Goal: Task Accomplishment & Management: Manage account settings

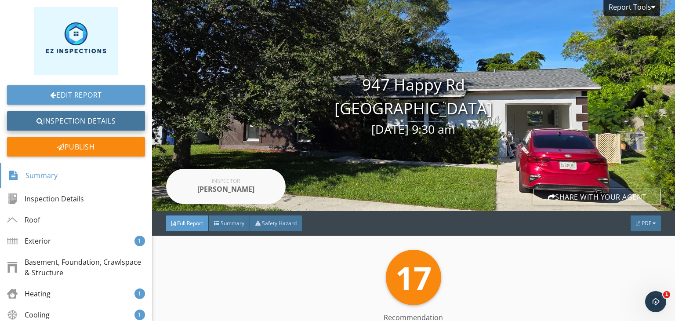
click at [66, 122] on link "Inspection Details" at bounding box center [76, 120] width 138 height 19
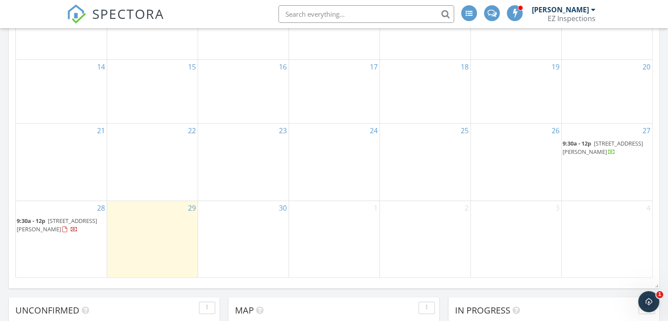
scroll to position [385, 0]
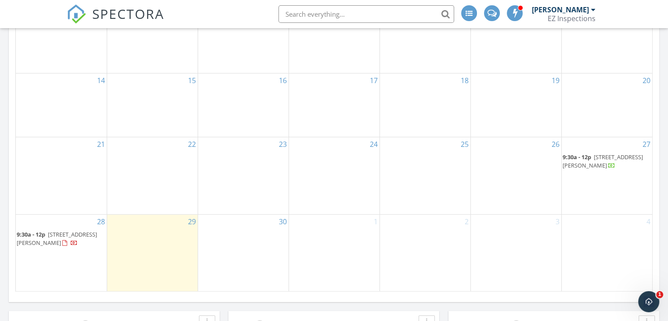
click at [65, 260] on div "28 9:30a - 12p 947 Happy Rd, North Fort Myers 33903" at bounding box center [61, 252] width 91 height 77
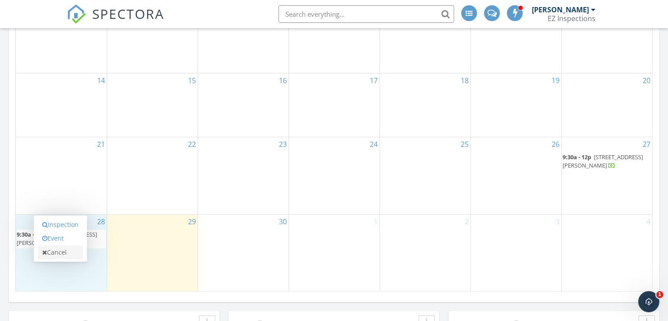
click at [54, 254] on link "Cancel" at bounding box center [60, 252] width 45 height 14
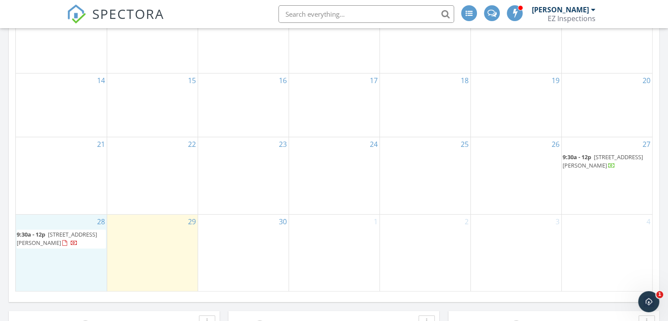
click at [79, 257] on div "28 9:30a - 12p 947 Happy Rd, North Fort Myers 33903" at bounding box center [61, 252] width 91 height 77
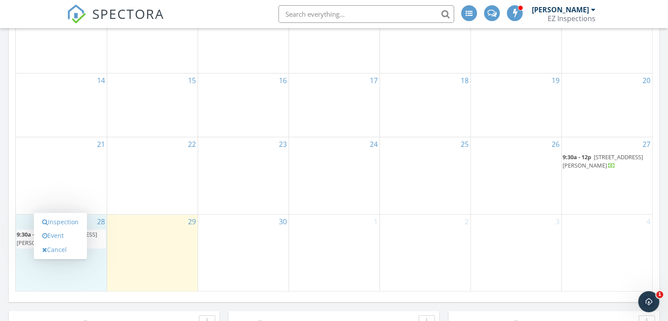
click at [42, 256] on div "Inspection Event Cancel" at bounding box center [60, 236] width 53 height 46
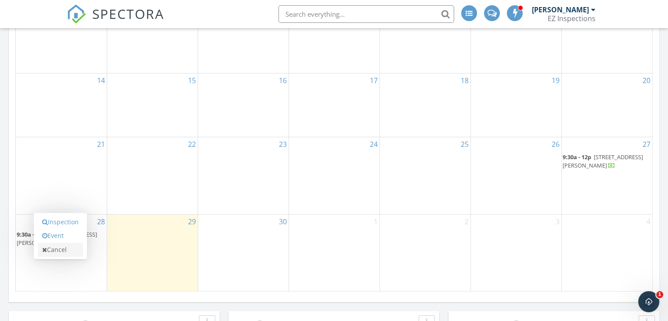
click at [44, 245] on link "Cancel" at bounding box center [60, 250] width 45 height 14
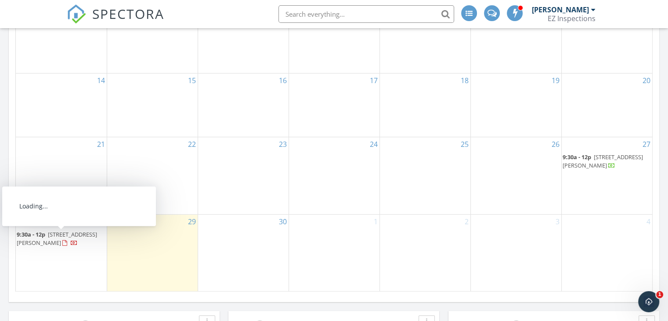
click at [43, 241] on span "947 Happy Rd, North Fort Myers 33903" at bounding box center [57, 238] width 80 height 16
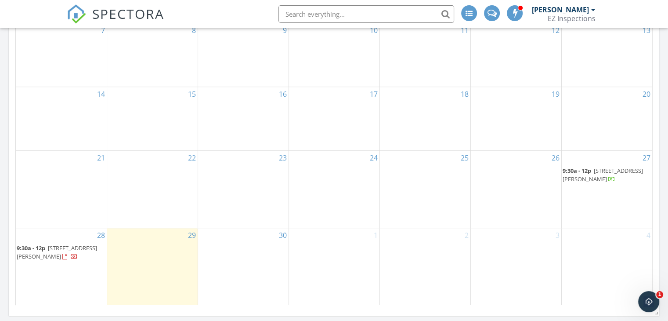
scroll to position [371, 0]
click at [55, 247] on span "947 Happy Rd, North Fort Myers 33903" at bounding box center [57, 252] width 80 height 16
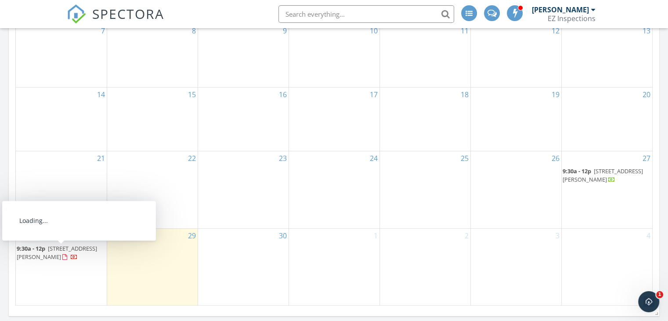
scroll to position [357, 0]
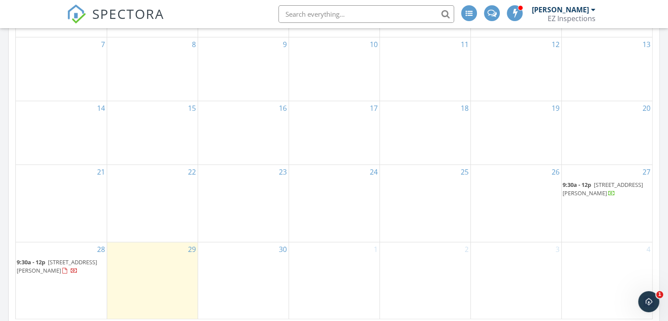
click at [49, 261] on span "[STREET_ADDRESS][PERSON_NAME]" at bounding box center [57, 266] width 80 height 16
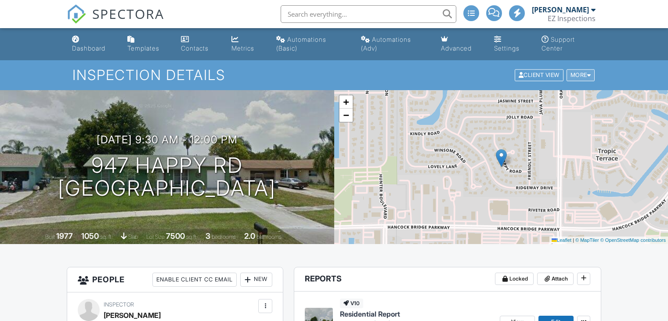
click at [583, 72] on div "More" at bounding box center [581, 75] width 29 height 12
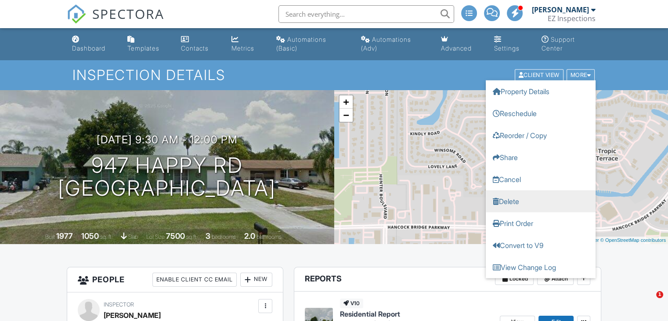
click at [528, 201] on link "Delete" at bounding box center [541, 201] width 110 height 22
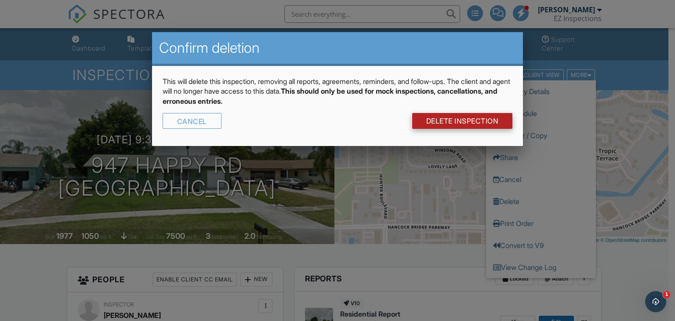
click at [442, 125] on link "DELETE Inspection" at bounding box center [462, 121] width 101 height 16
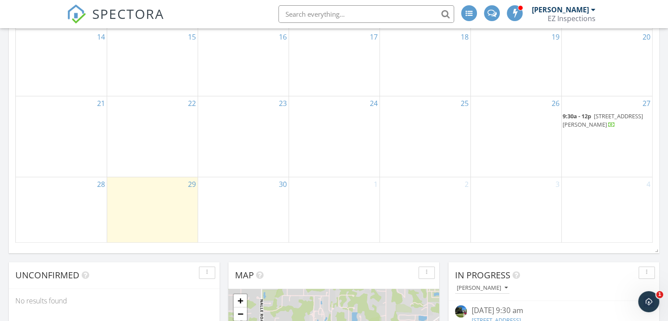
scroll to position [420, 0]
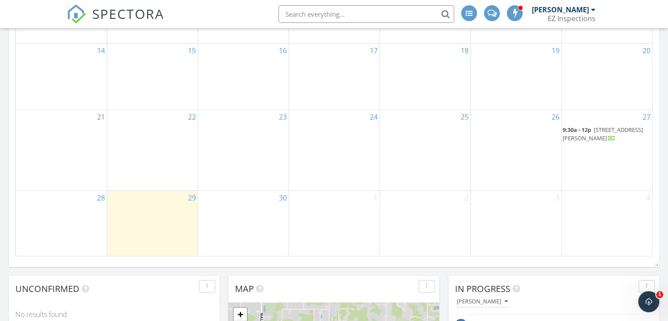
click at [621, 132] on span "[STREET_ADDRESS][PERSON_NAME]" at bounding box center [603, 134] width 80 height 16
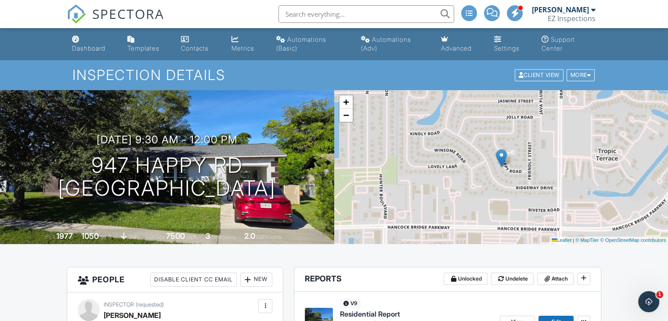
drag, startPoint x: 674, startPoint y: 54, endPoint x: 668, endPoint y: 19, distance: 35.3
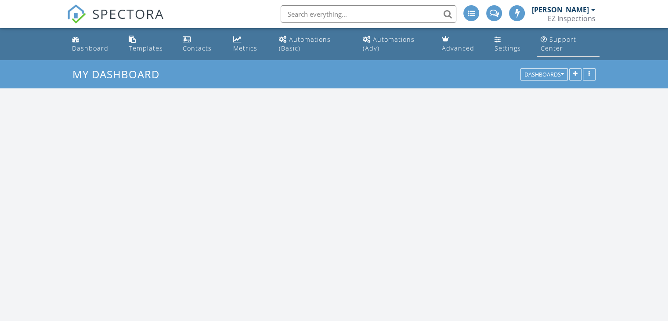
scroll to position [813, 682]
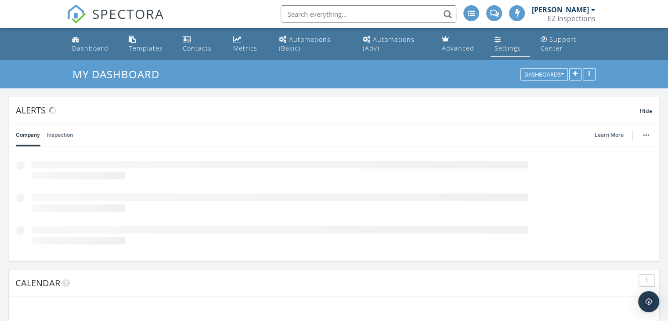
click at [510, 44] on div "Settings" at bounding box center [507, 48] width 26 height 8
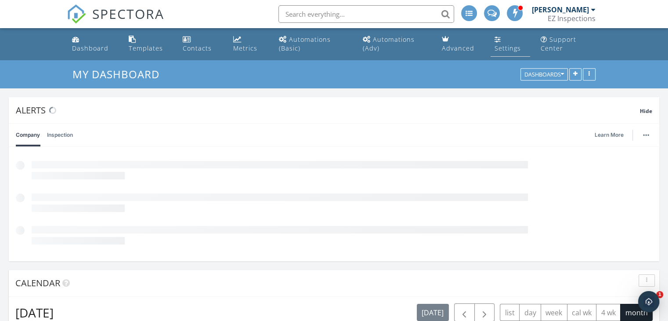
scroll to position [0, 0]
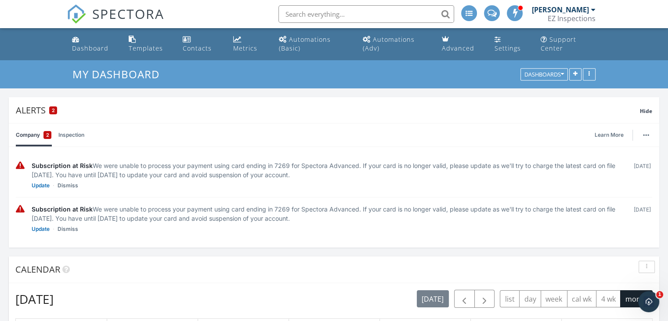
click at [477, 18] on div at bounding box center [469, 13] width 16 height 16
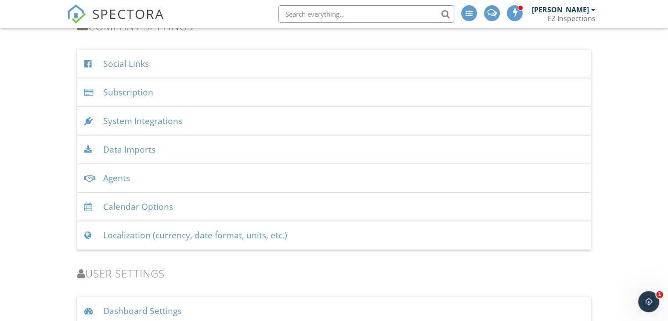
scroll to position [984, 0]
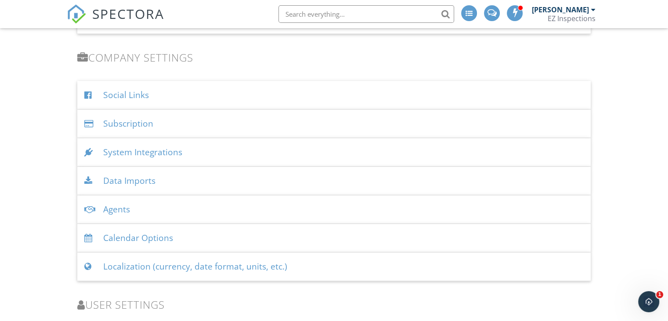
drag, startPoint x: 674, startPoint y: 34, endPoint x: 665, endPoint y: 243, distance: 209.8
drag, startPoint x: 665, startPoint y: 243, endPoint x: 669, endPoint y: 264, distance: 20.9
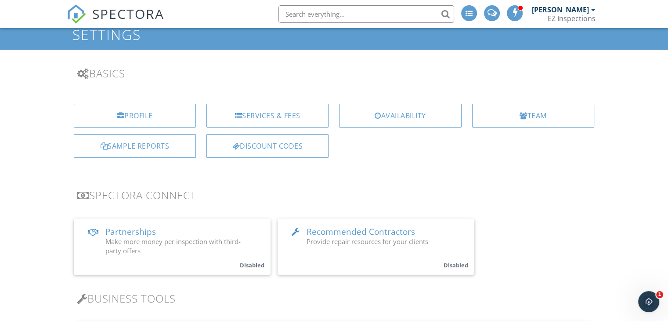
scroll to position [0, 0]
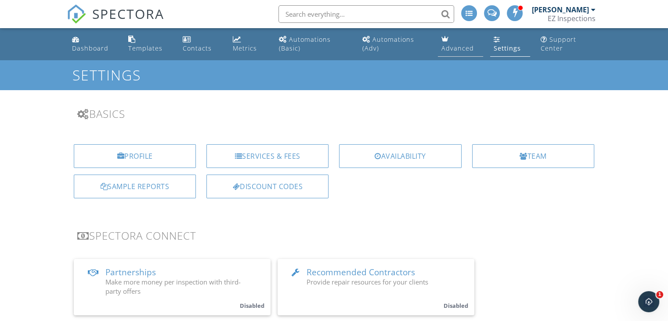
click at [451, 45] on div "Advanced" at bounding box center [458, 48] width 33 height 8
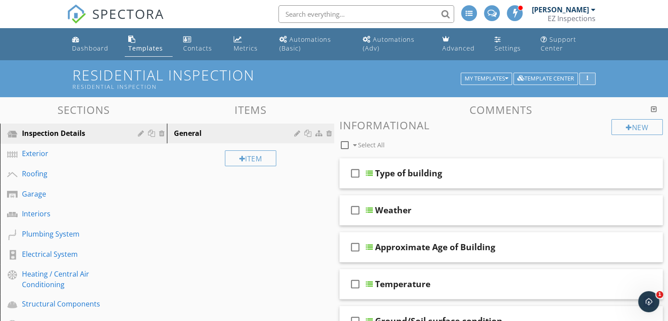
click at [587, 80] on icon "button" at bounding box center [587, 79] width 1 height 6
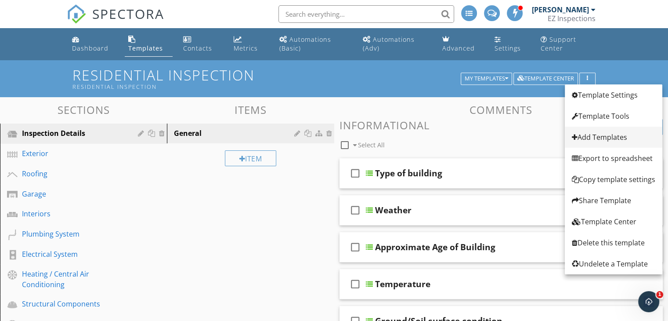
click at [599, 141] on div "Add Templates" at bounding box center [613, 137] width 83 height 11
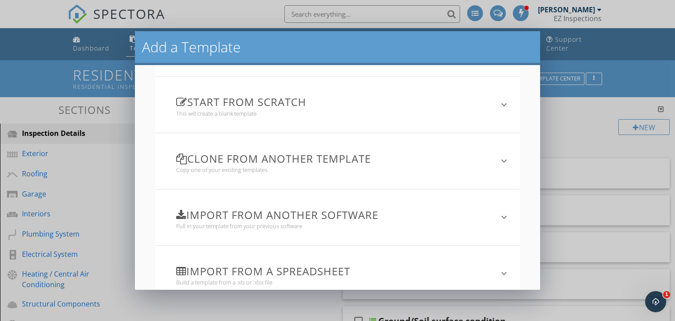
scroll to position [77, 0]
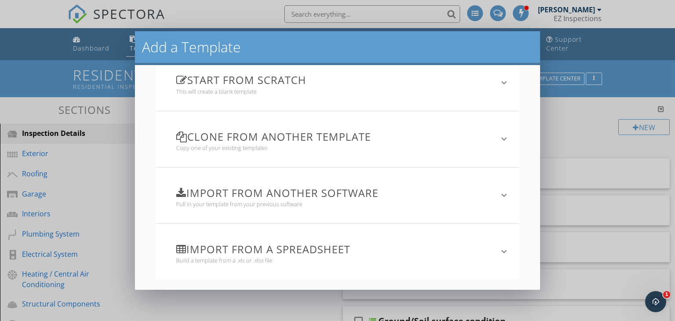
click at [310, 266] on div "Import from a spreadsheet Build a template from a .xls or .xlsx file" at bounding box center [332, 251] width 333 height 45
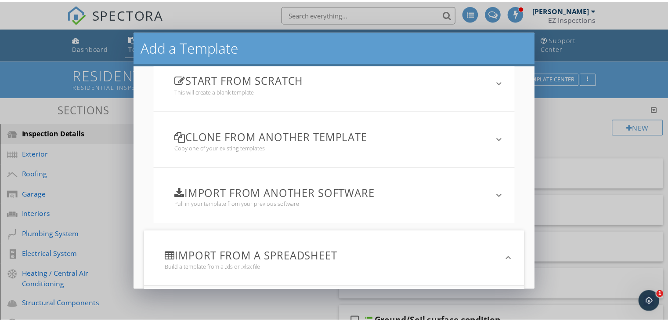
scroll to position [162, 0]
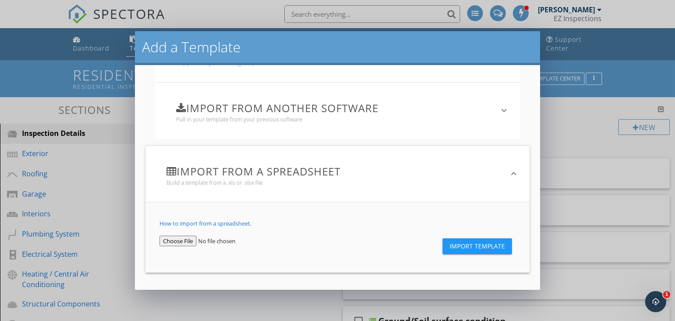
click at [195, 237] on input "file" at bounding box center [211, 240] width 105 height 11
type input "C:\fakepath\[US_STATE]_spectora_template.xlsx"
click at [466, 248] on span "Import Template" at bounding box center [476, 246] width 55 height 7
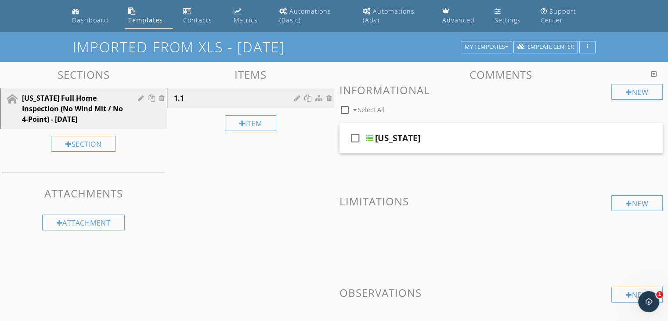
scroll to position [16, 0]
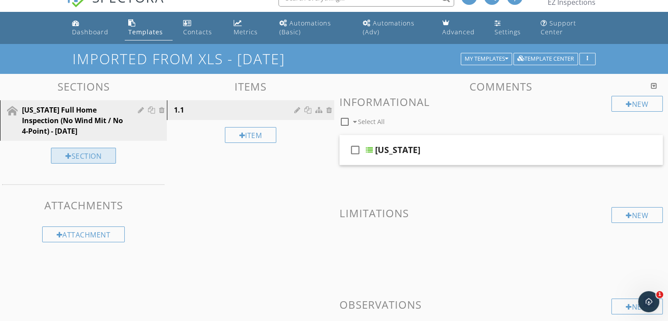
click at [103, 159] on div "Section" at bounding box center [83, 156] width 65 height 16
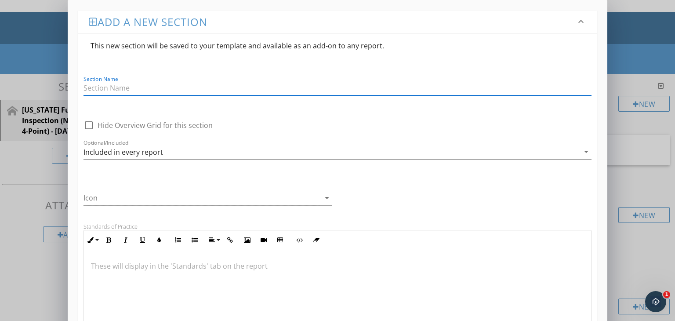
click at [645, 38] on div "Add a new section keyboard_arrow_down This new section will be saved to your te…" at bounding box center [337, 272] width 675 height 544
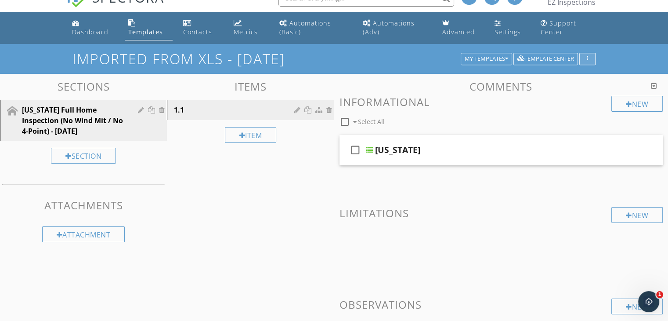
click at [589, 61] on div "button" at bounding box center [587, 59] width 8 height 6
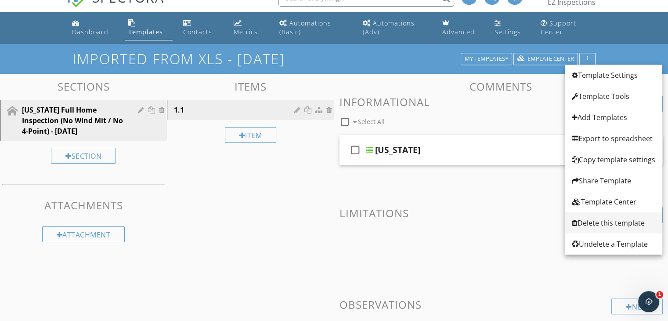
click at [608, 227] on div "Delete this template" at bounding box center [613, 222] width 83 height 11
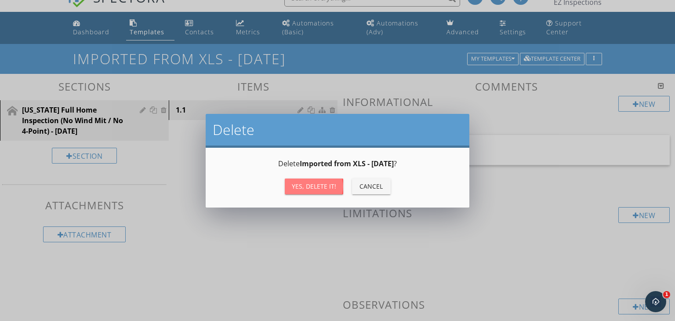
click at [301, 188] on div "Yes, Delete it!" at bounding box center [314, 185] width 44 height 9
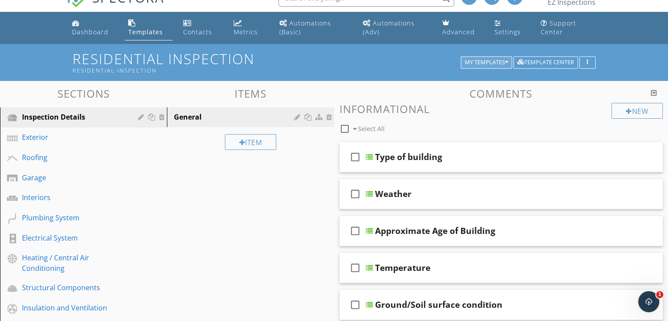
click at [499, 57] on button "My Templates" at bounding box center [486, 62] width 51 height 12
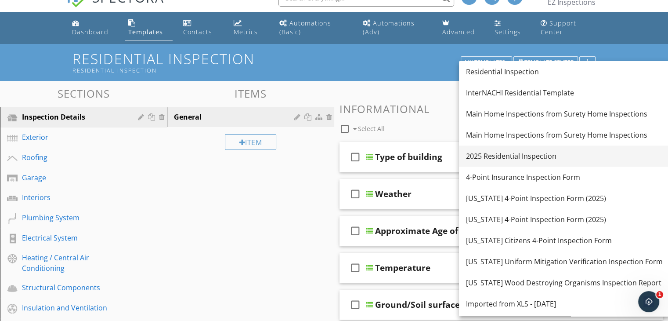
click at [518, 151] on div "2025 Residential Inspection" at bounding box center [564, 156] width 197 height 11
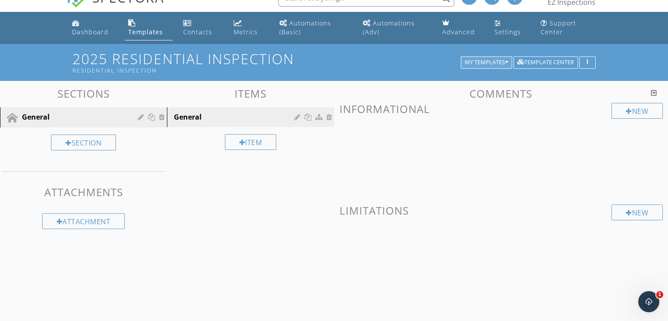
click at [491, 64] on div "My Templates" at bounding box center [486, 62] width 43 height 6
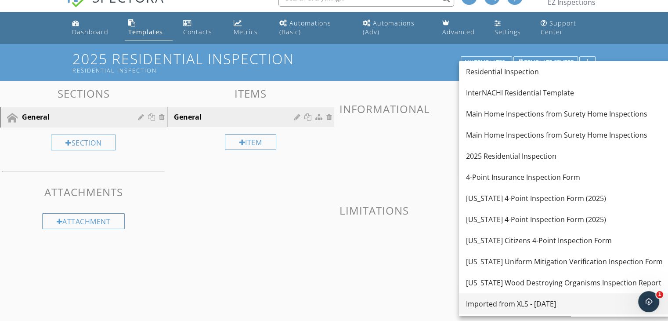
click at [534, 301] on div "Imported from XLS - [DATE]" at bounding box center [564, 303] width 197 height 11
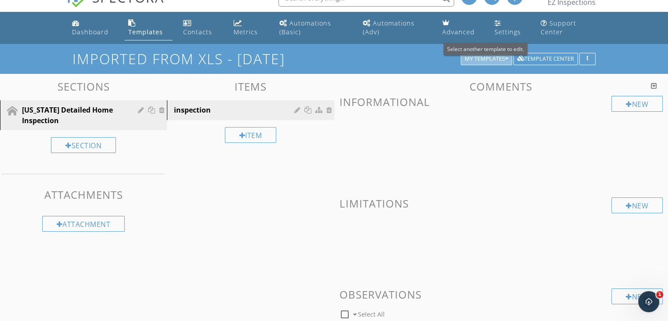
click at [477, 58] on div "My Templates" at bounding box center [486, 59] width 43 height 6
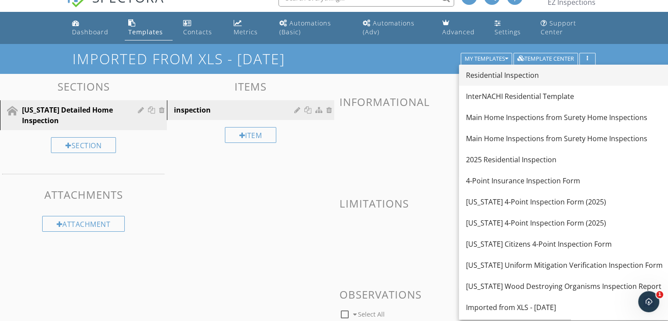
click at [521, 81] on link "Residential Inspection" at bounding box center [564, 75] width 211 height 21
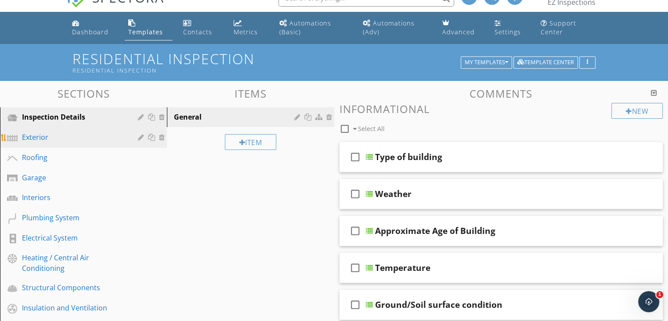
click at [54, 132] on div "Exterior" at bounding box center [73, 137] width 103 height 11
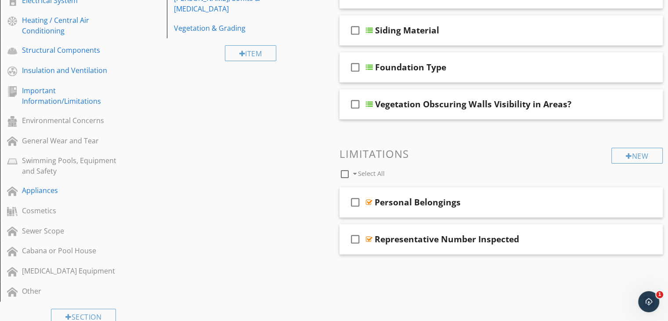
scroll to position [256, 0]
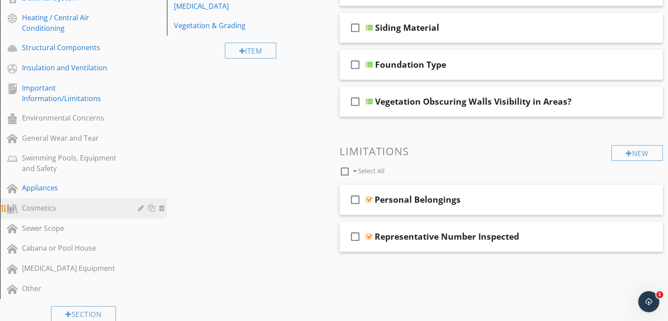
click at [65, 198] on link "Cosmetics" at bounding box center [85, 208] width 164 height 20
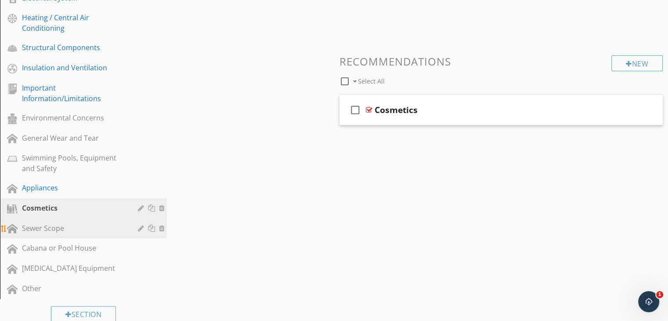
click at [50, 227] on div "Sewer Scope" at bounding box center [73, 228] width 103 height 11
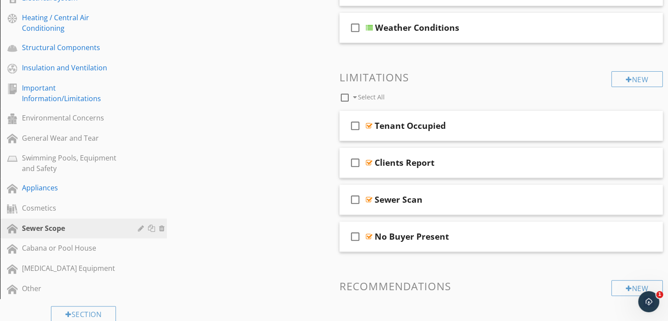
scroll to position [0, 0]
